Goal: Information Seeking & Learning: Learn about a topic

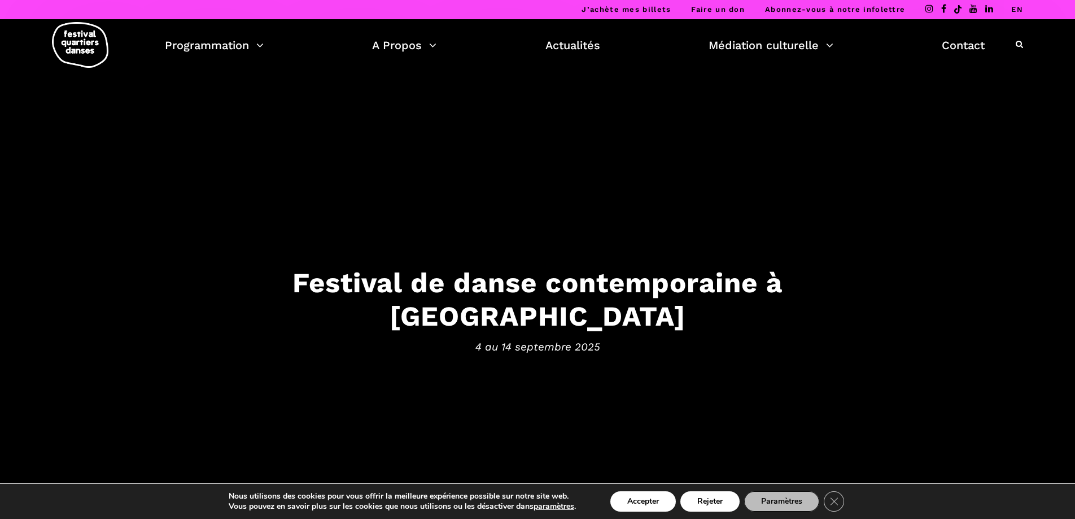
scroll to position [1, 0]
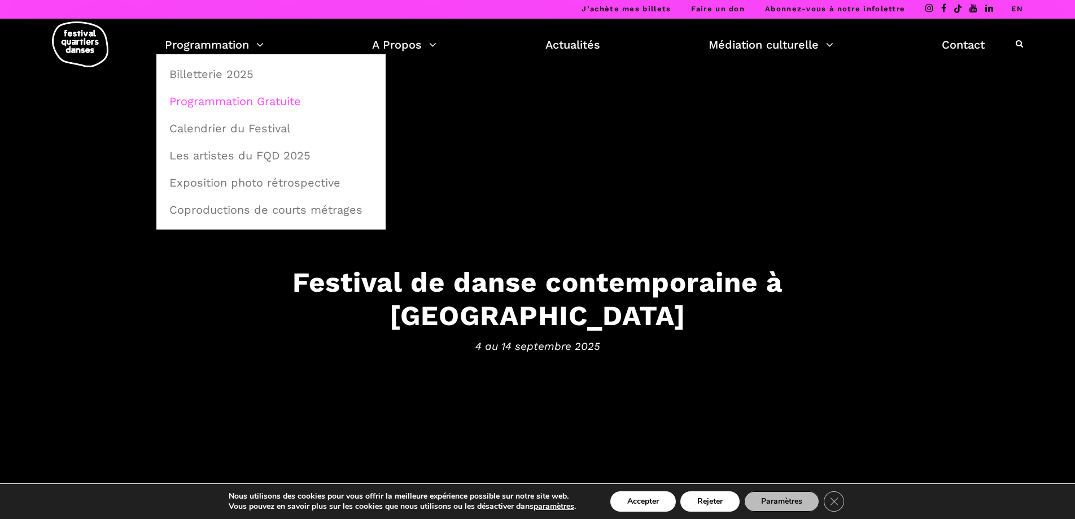
click at [241, 102] on link "Programmation Gratuite" at bounding box center [271, 101] width 217 height 26
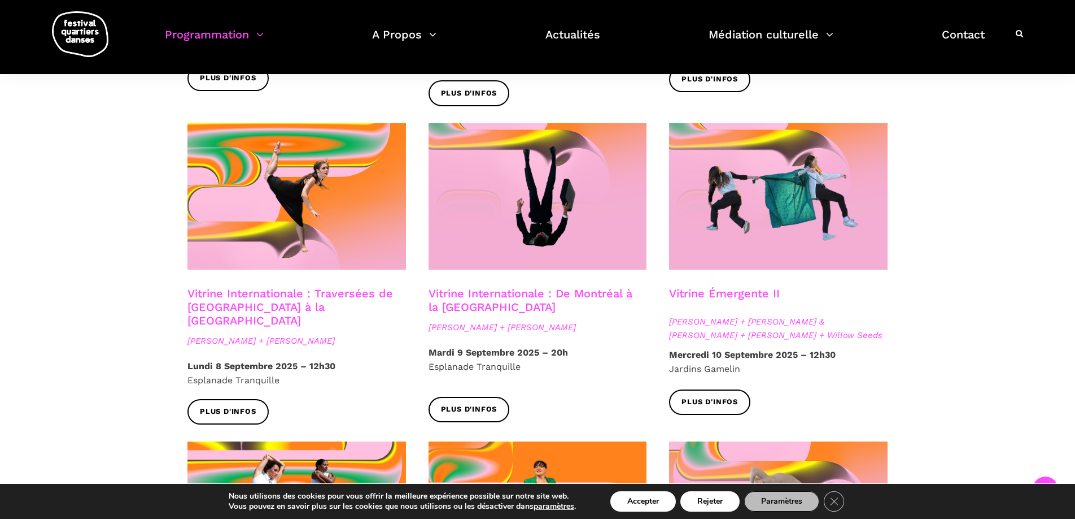
scroll to position [902, 0]
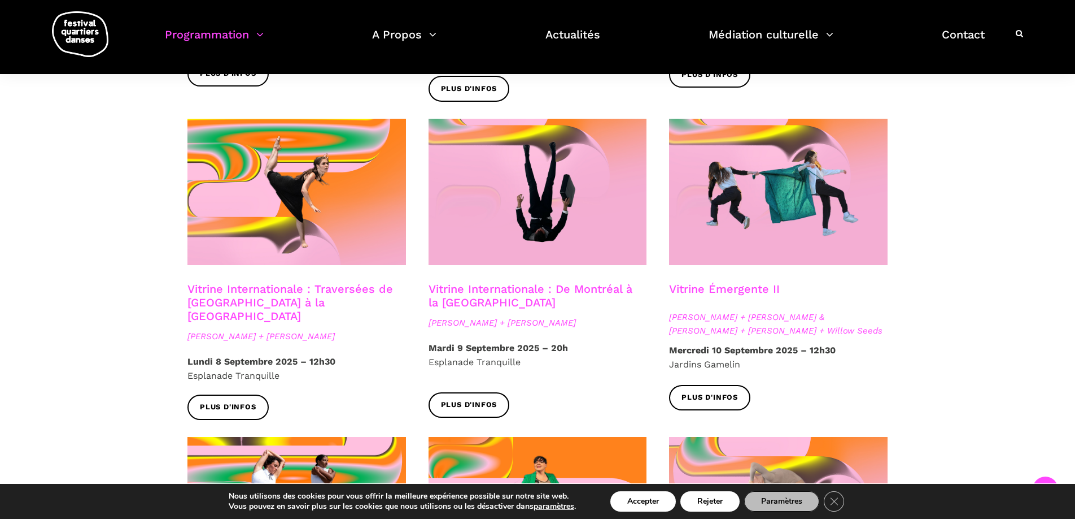
click at [735, 282] on link "Vitrine Émergente II" at bounding box center [724, 289] width 111 height 14
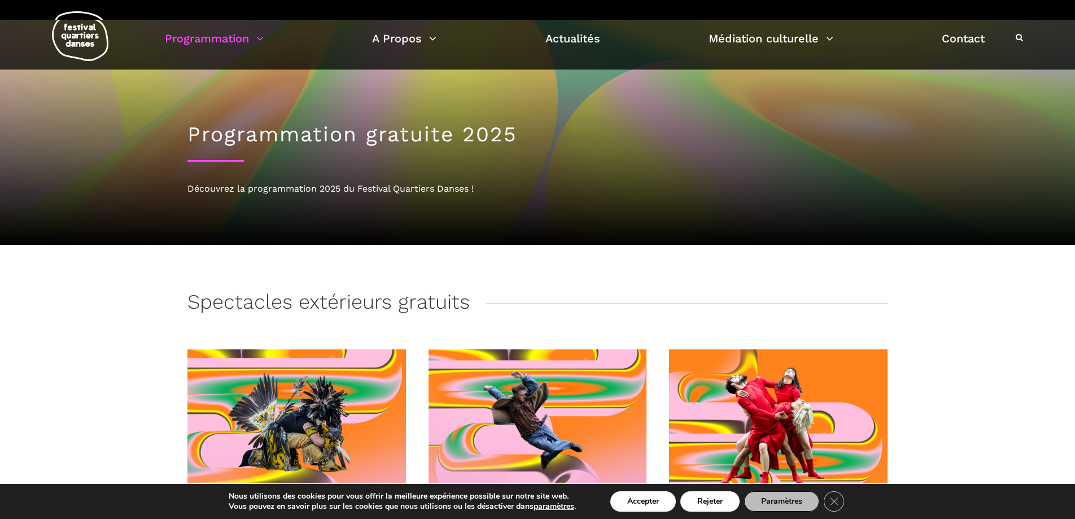
scroll to position [0, 0]
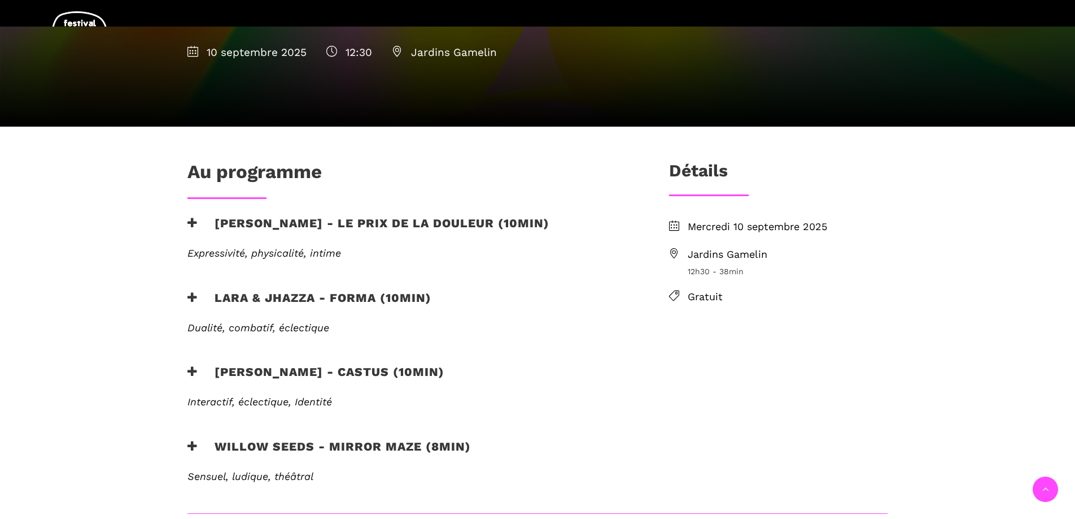
scroll to position [289, 0]
